Goal: Task Accomplishment & Management: Manage account settings

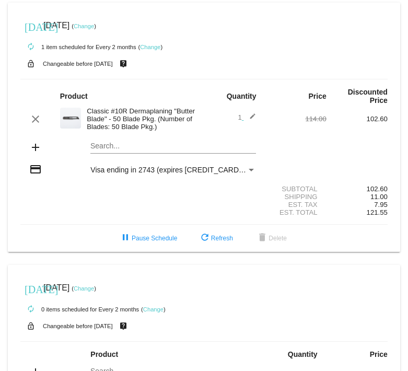
click at [94, 28] on link "Change" at bounding box center [84, 26] width 20 height 6
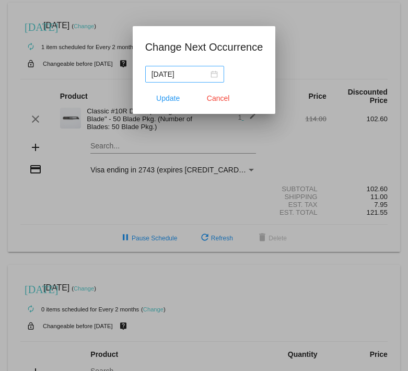
click at [209, 75] on div "[DATE]" at bounding box center [185, 73] width 66 height 11
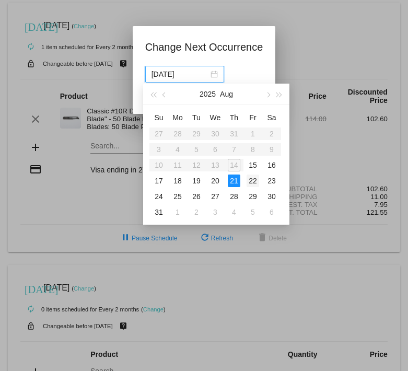
click at [253, 183] on div "22" at bounding box center [253, 180] width 13 height 13
type input "[DATE]"
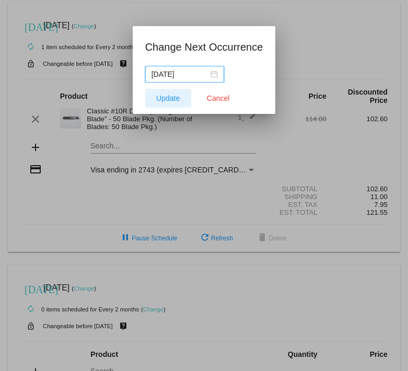
click at [166, 100] on span "Update" at bounding box center [168, 98] width 24 height 8
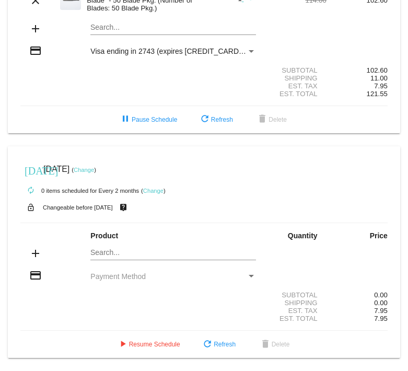
scroll to position [41, 0]
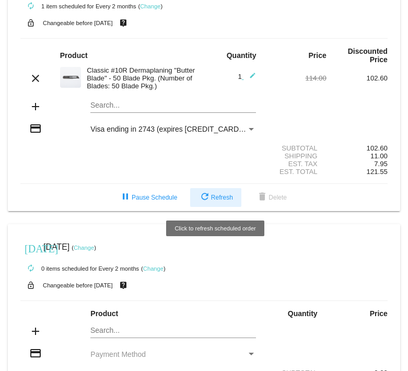
click at [220, 191] on button "refresh Refresh" at bounding box center [215, 197] width 51 height 19
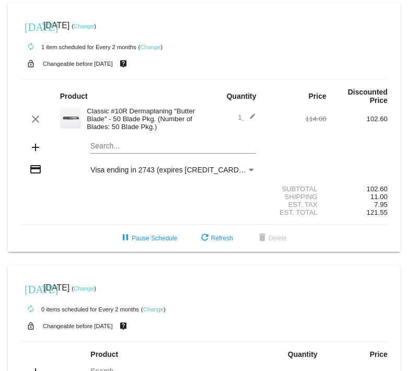
scroll to position [0, 0]
click at [94, 27] on link "Change" at bounding box center [84, 26] width 20 height 6
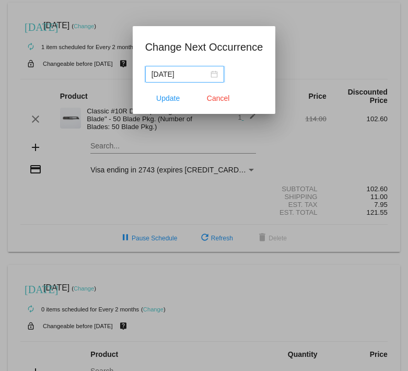
click at [214, 75] on nz-date-picker "[DATE]" at bounding box center [184, 74] width 79 height 17
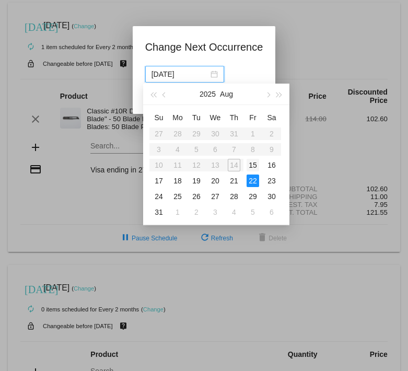
click at [252, 166] on div "15" at bounding box center [253, 165] width 13 height 13
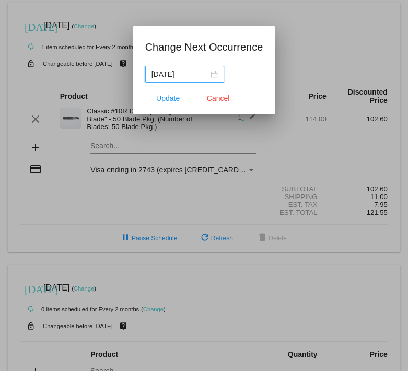
type input "[DATE]"
click at [170, 104] on button "Update" at bounding box center [168, 98] width 46 height 19
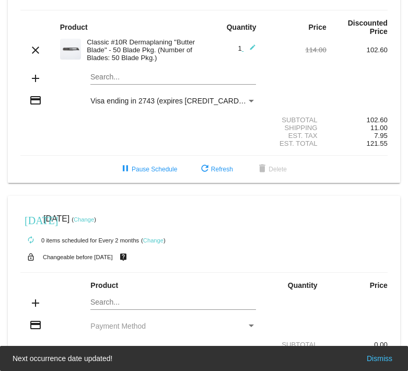
scroll to position [78, 0]
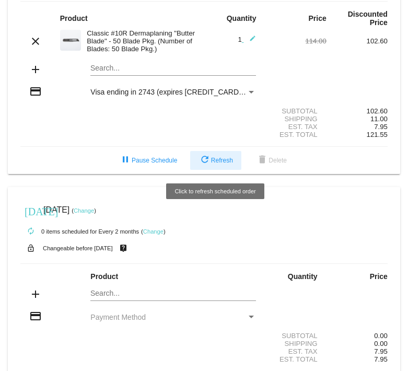
click at [224, 164] on span "refresh Refresh" at bounding box center [216, 160] width 34 height 7
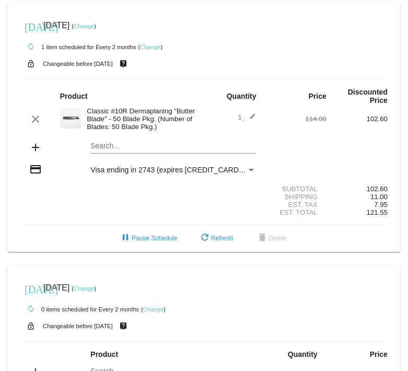
scroll to position [-2, 0]
